Goal: Information Seeking & Learning: Learn about a topic

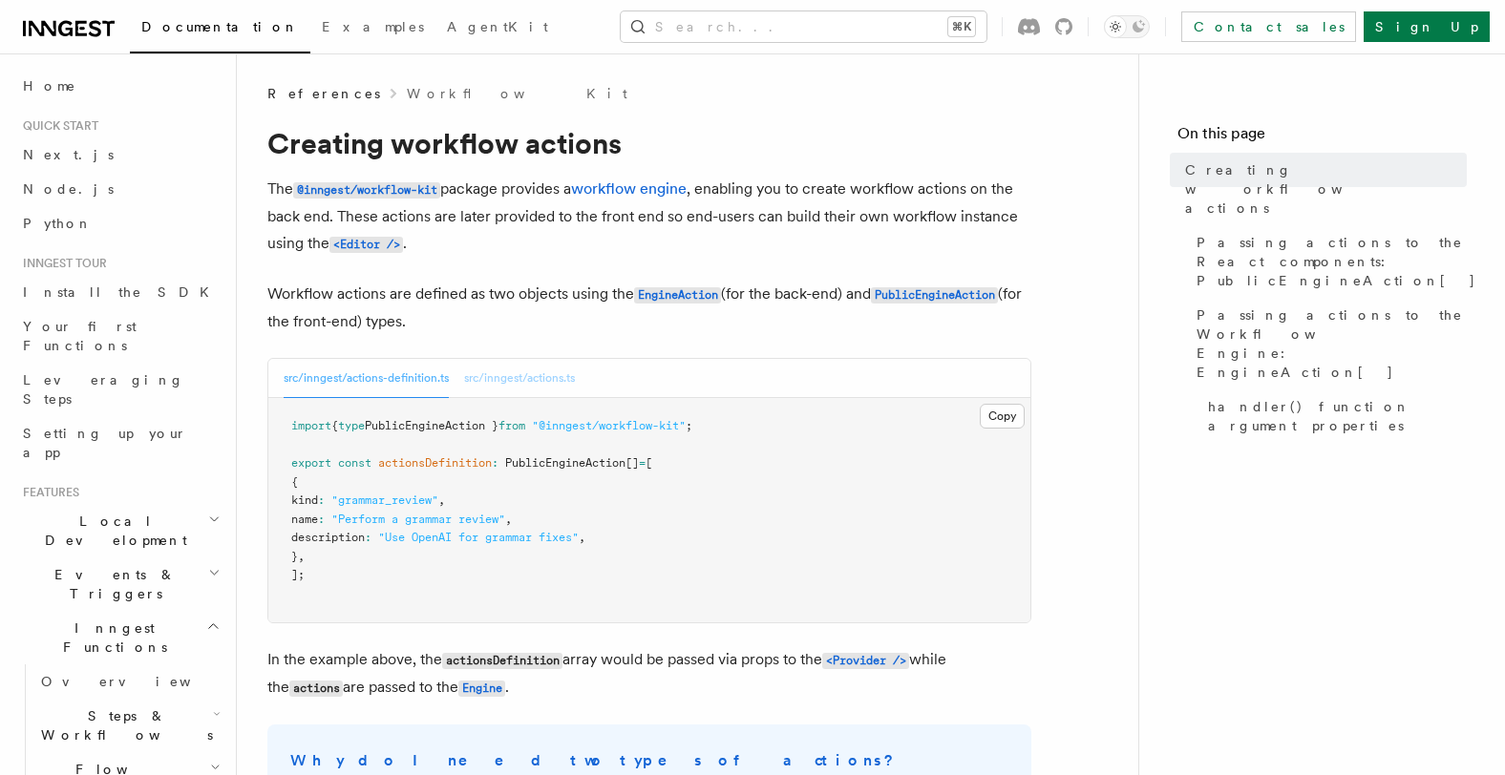
click at [521, 380] on button "src/inngest/actions.ts" at bounding box center [519, 378] width 111 height 39
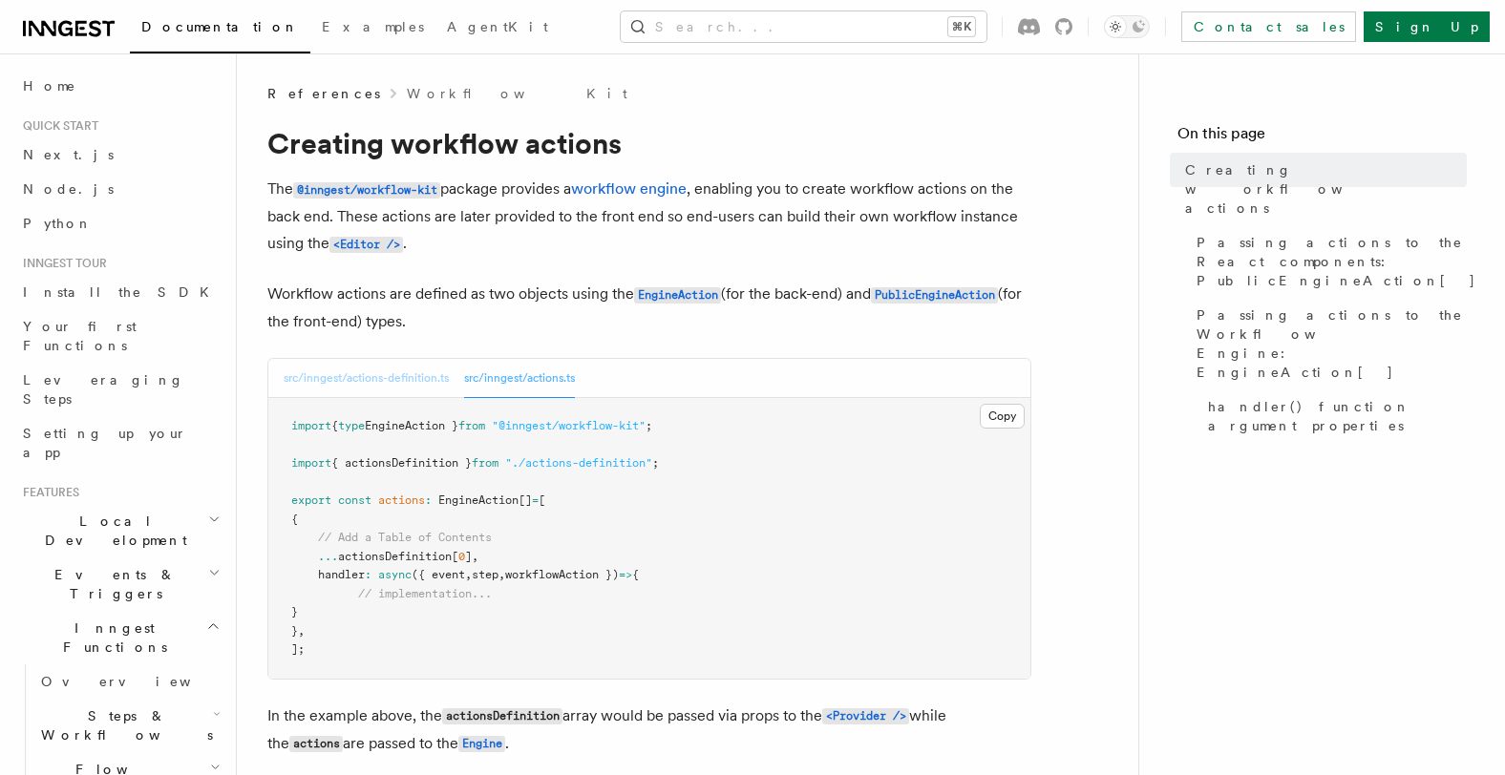
click at [434, 387] on button "src/inngest/actions-definition.ts" at bounding box center [366, 378] width 165 height 39
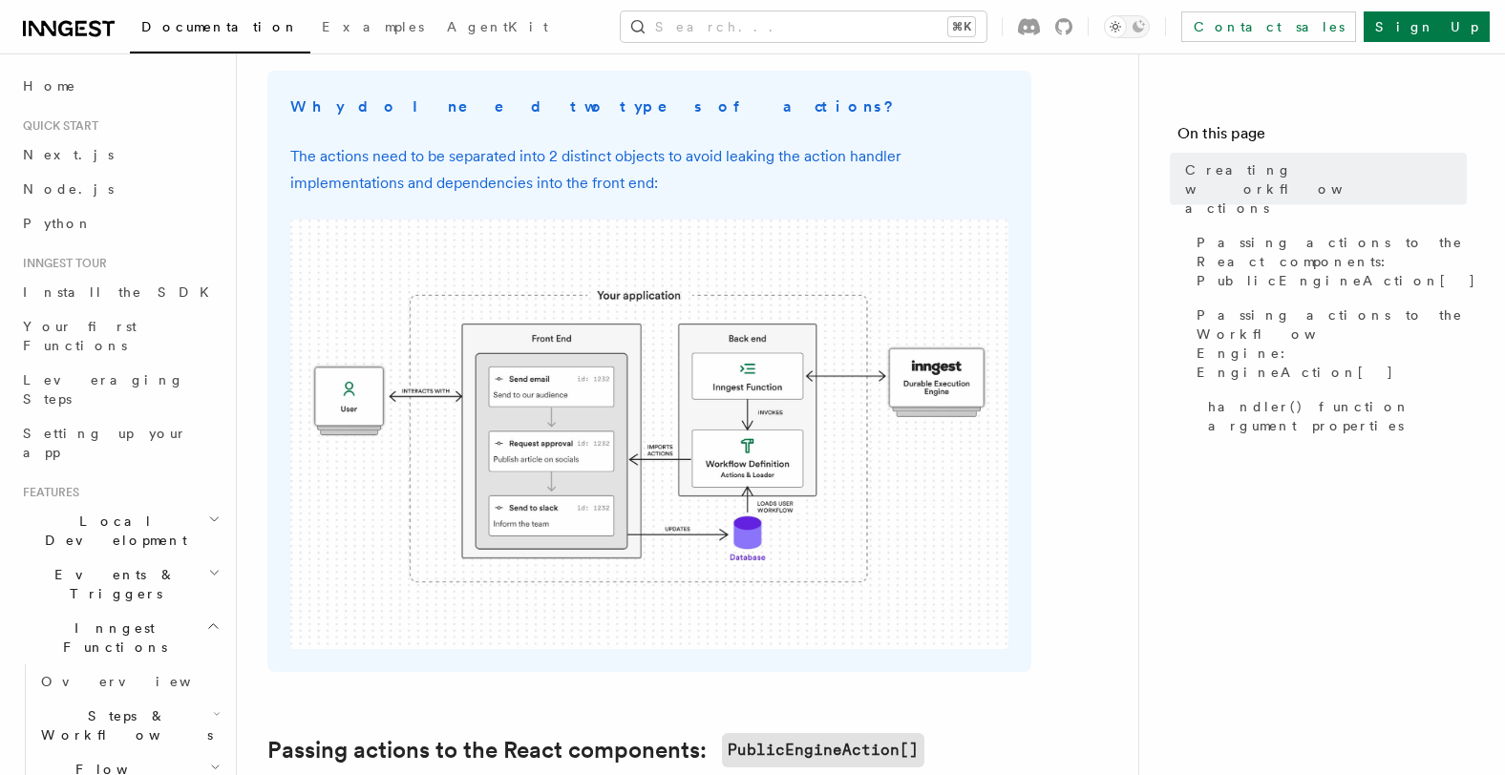
scroll to position [887, 0]
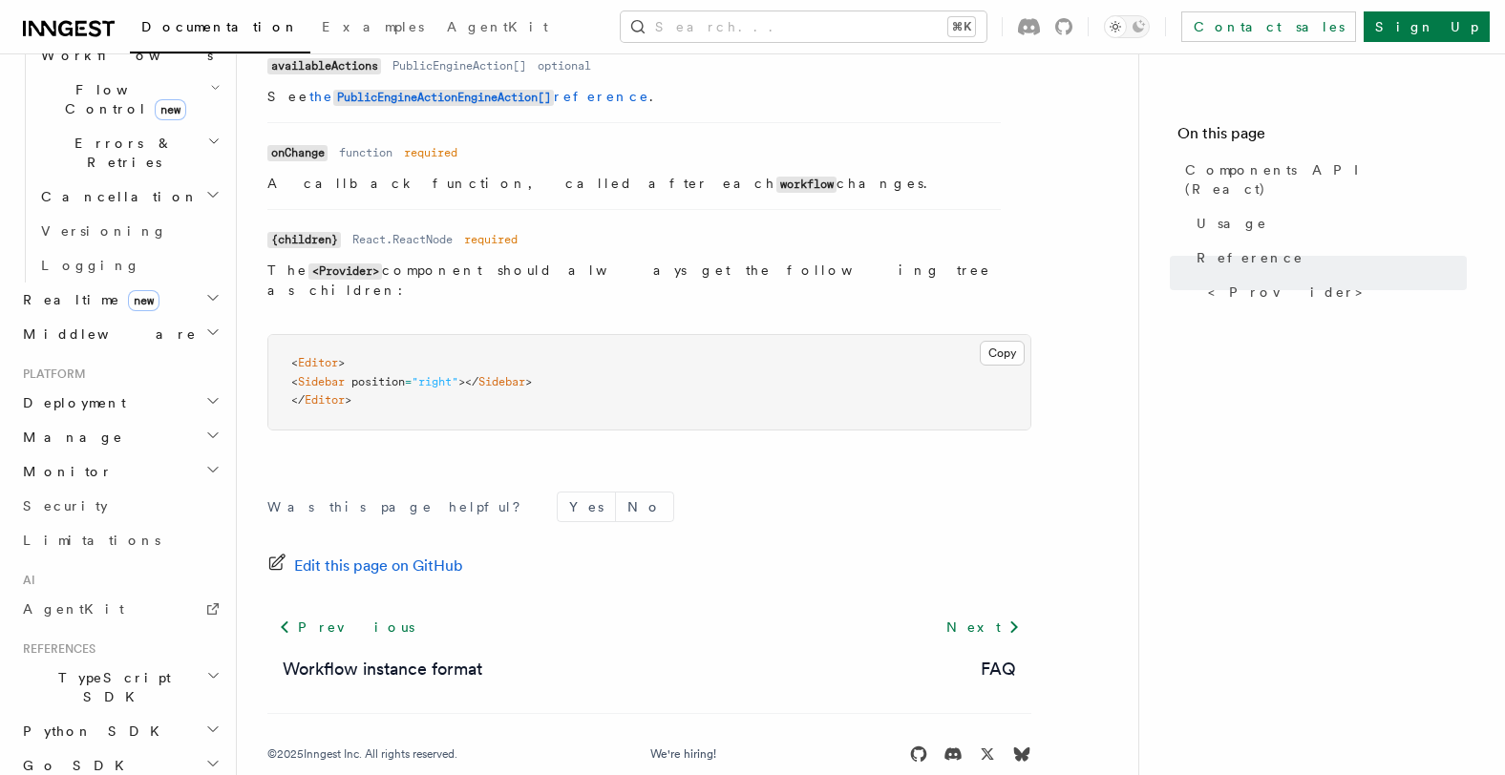
scroll to position [808, 0]
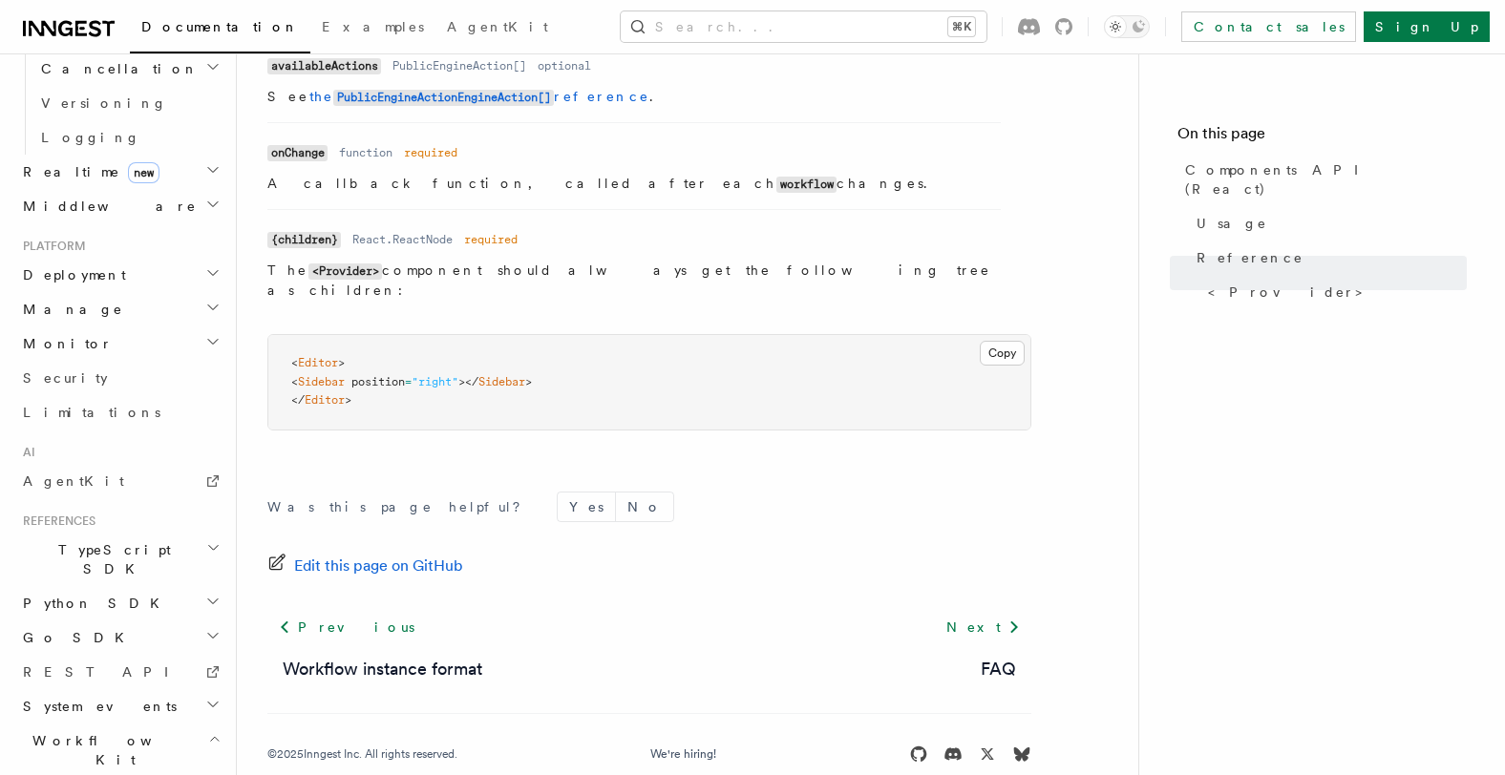
click at [161, 533] on h2 "TypeScript SDK" at bounding box center [119, 559] width 209 height 53
